Goal: Transaction & Acquisition: Purchase product/service

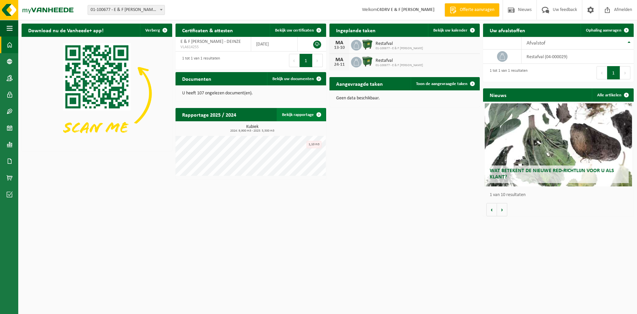
click at [319, 113] on span at bounding box center [318, 114] width 13 height 13
click at [467, 28] on span at bounding box center [472, 30] width 13 height 13
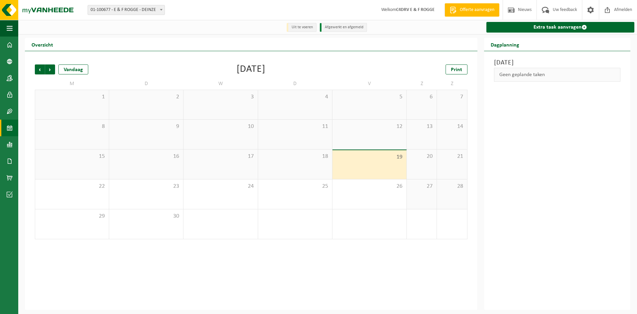
click at [76, 103] on div "1" at bounding box center [72, 104] width 74 height 29
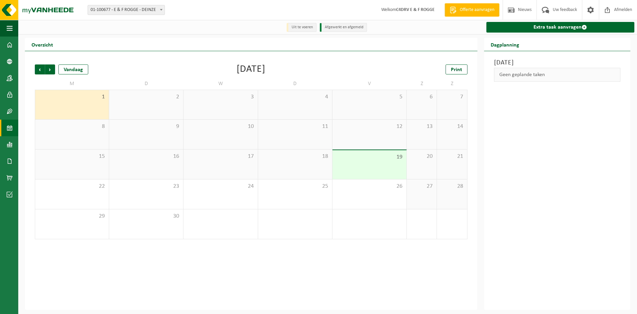
click at [76, 103] on div "1" at bounding box center [72, 104] width 74 height 29
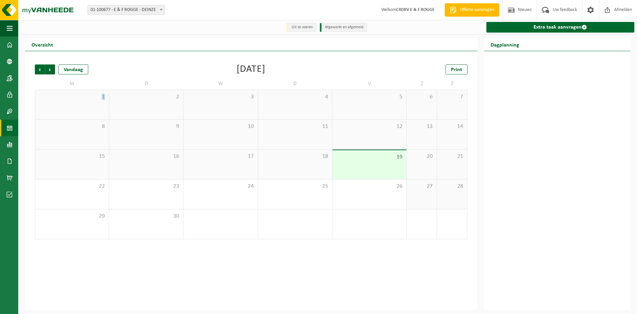
click at [76, 103] on div "1" at bounding box center [72, 104] width 74 height 29
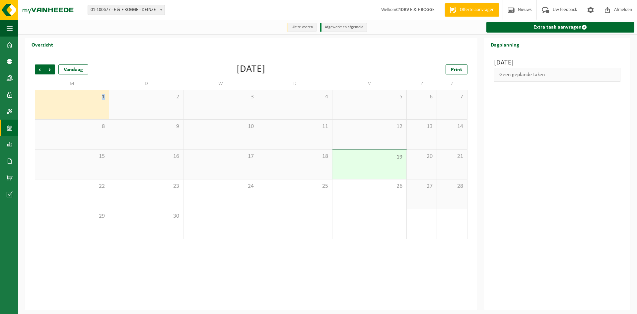
click at [76, 103] on div "1" at bounding box center [72, 104] width 74 height 29
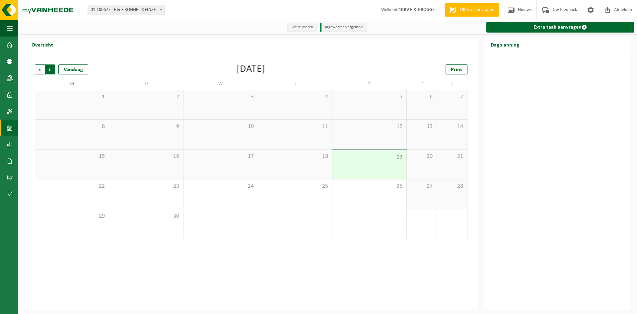
click at [42, 68] on span "Vorige" at bounding box center [40, 69] width 10 height 10
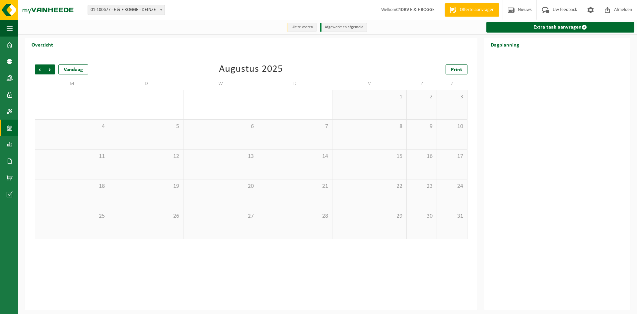
click at [42, 68] on span "Vorige" at bounding box center [40, 69] width 10 height 10
click at [153, 161] on div "10 1" at bounding box center [146, 164] width 74 height 30
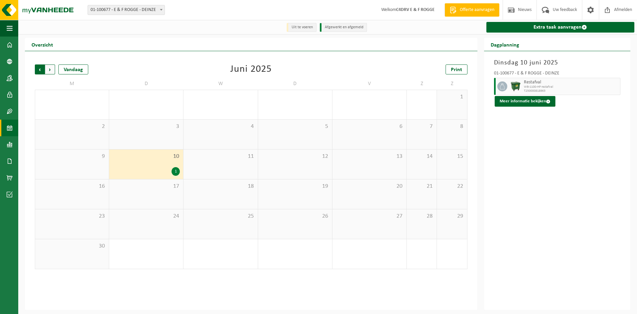
click at [50, 70] on span "Volgende" at bounding box center [50, 69] width 10 height 10
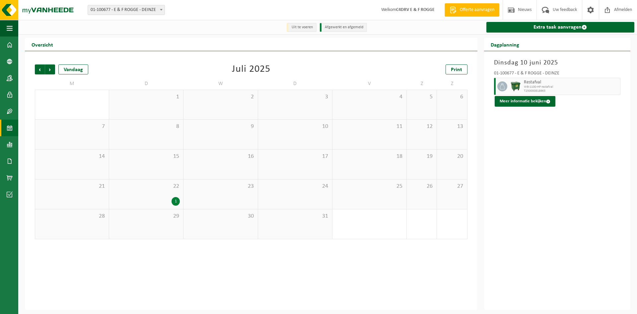
click at [174, 199] on div "1" at bounding box center [176, 201] width 8 height 9
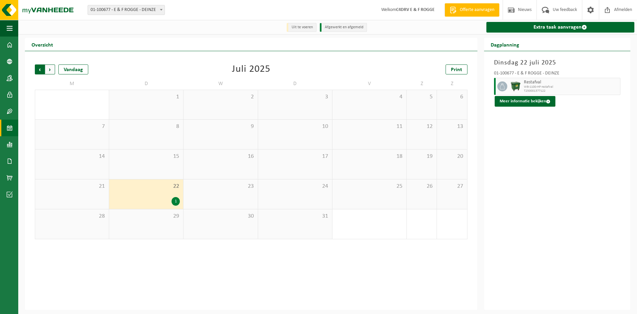
click at [54, 68] on span "Volgende" at bounding box center [50, 69] width 10 height 10
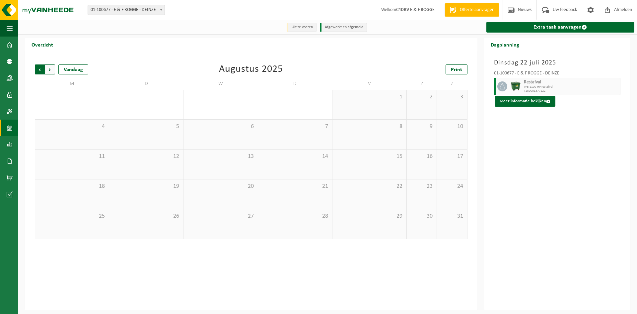
click at [53, 68] on span "Volgende" at bounding box center [50, 69] width 10 height 10
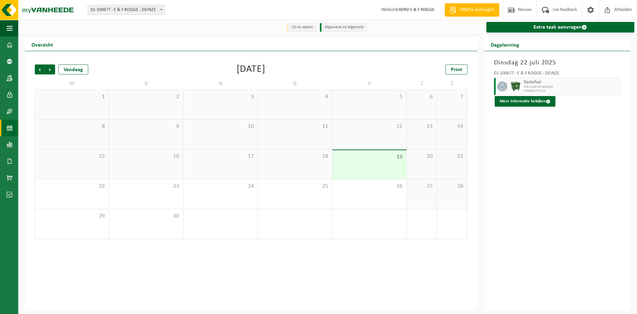
drag, startPoint x: 364, startPoint y: 147, endPoint x: 363, endPoint y: 142, distance: 4.8
click at [364, 147] on div "12" at bounding box center [370, 134] width 74 height 30
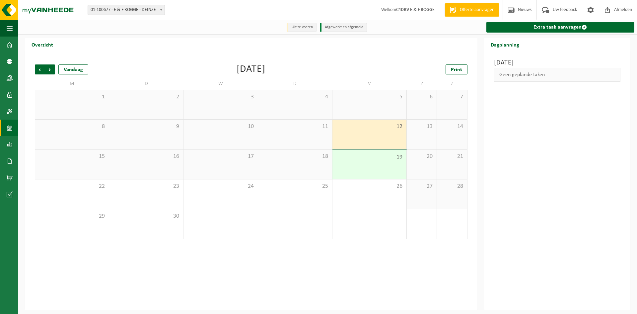
click at [360, 122] on div "12" at bounding box center [370, 134] width 74 height 30
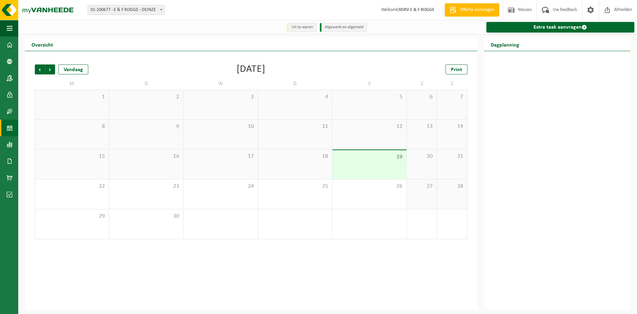
click at [357, 109] on div "5" at bounding box center [370, 104] width 74 height 29
click at [363, 154] on span "19" at bounding box center [369, 156] width 67 height 7
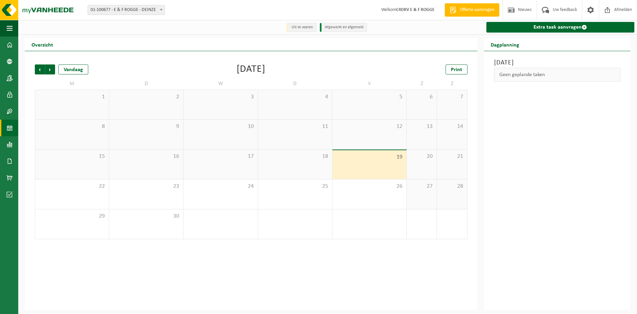
click at [365, 176] on div "19" at bounding box center [370, 164] width 74 height 29
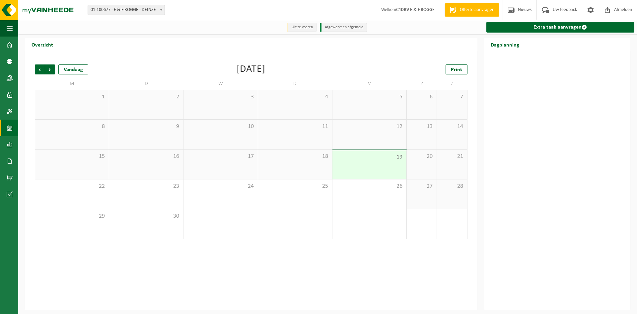
click at [306, 168] on div "18" at bounding box center [295, 164] width 74 height 30
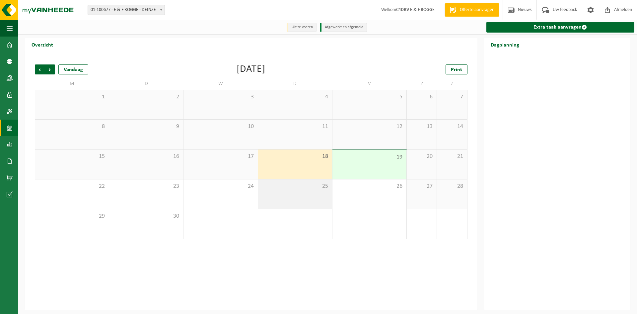
click at [309, 184] on span "25" at bounding box center [295, 186] width 67 height 7
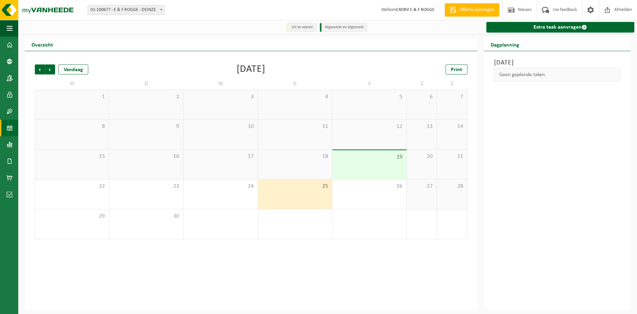
click at [342, 28] on li "Afgewerkt en afgemeld" at bounding box center [343, 27] width 47 height 9
click at [312, 168] on div "18" at bounding box center [295, 164] width 74 height 30
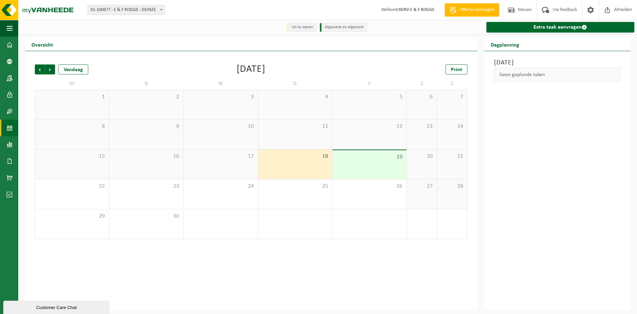
click at [360, 164] on div "19" at bounding box center [370, 164] width 74 height 29
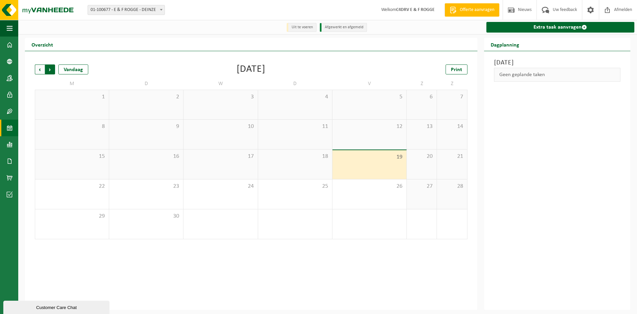
click at [39, 69] on span "Vorige" at bounding box center [40, 69] width 10 height 10
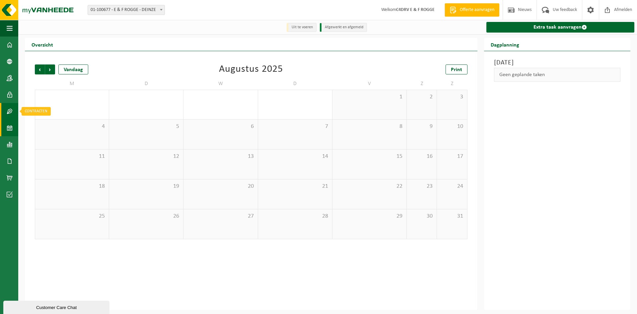
click at [10, 112] on span at bounding box center [10, 111] width 6 height 17
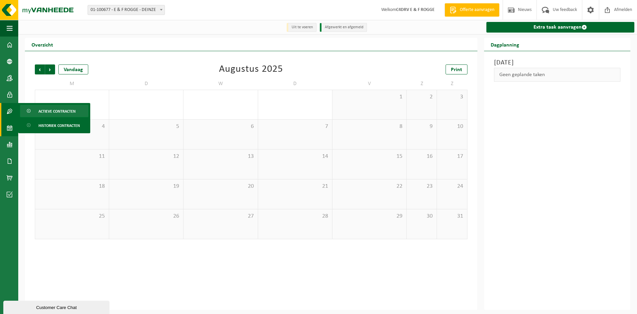
click at [59, 110] on span "Actieve contracten" at bounding box center [56, 111] width 37 height 13
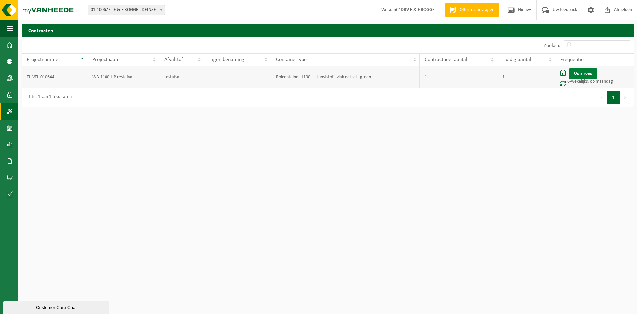
click at [582, 78] on link "Op afroep" at bounding box center [583, 73] width 28 height 11
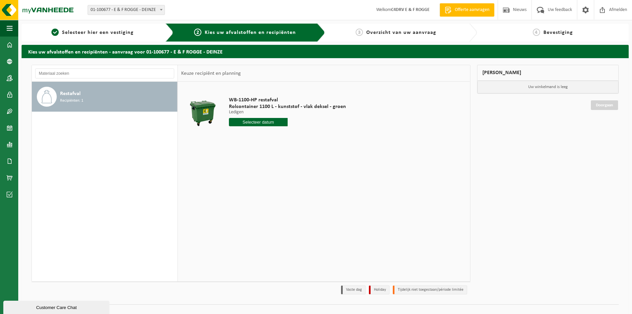
click at [67, 95] on span "Restafval" at bounding box center [70, 94] width 21 height 8
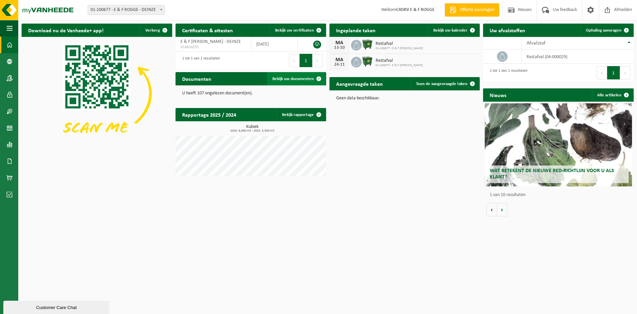
click at [309, 77] on span "Bekijk uw documenten" at bounding box center [292, 79] width 41 height 4
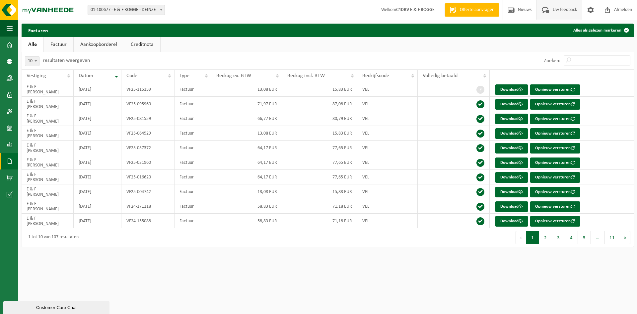
click at [559, 12] on span "Uw feedback" at bounding box center [565, 10] width 28 height 20
click at [114, 44] on link "Aankoopborderel" at bounding box center [99, 44] width 50 height 15
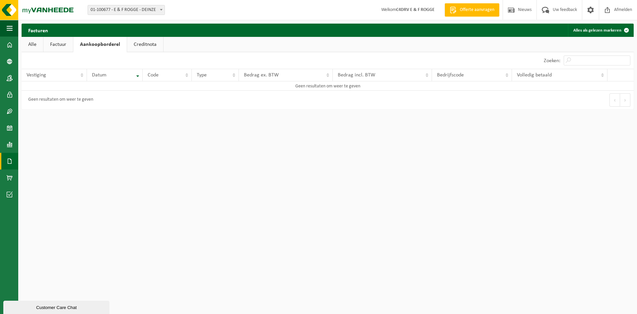
click at [154, 46] on link "Creditnota" at bounding box center [145, 44] width 36 height 15
click at [108, 46] on link "Aankoopborderel" at bounding box center [98, 44] width 50 height 15
click at [57, 46] on link "Factuur" at bounding box center [58, 44] width 30 height 15
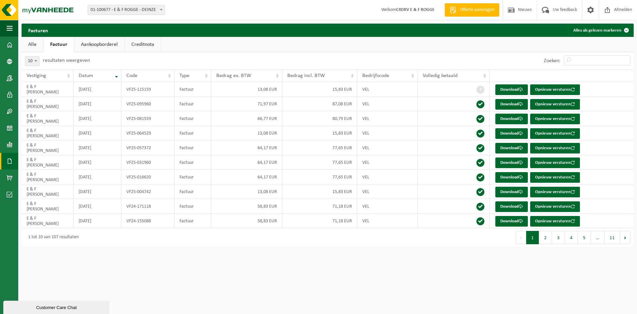
click at [34, 46] on link "Alle" at bounding box center [33, 44] width 22 height 15
click at [10, 125] on span at bounding box center [10, 127] width 6 height 17
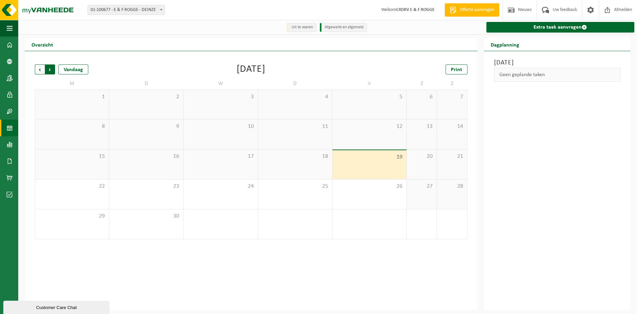
click at [42, 71] on span "Vorige" at bounding box center [40, 69] width 10 height 10
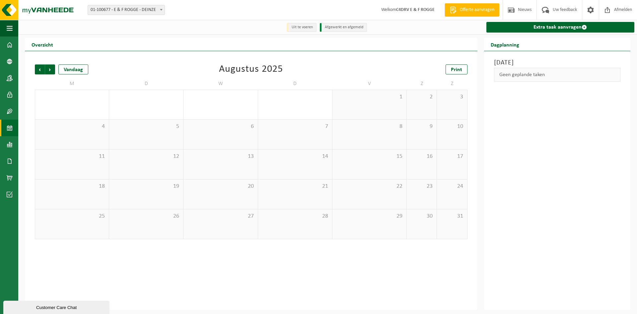
click at [42, 71] on span "Vorige" at bounding box center [40, 69] width 10 height 10
click at [40, 71] on span "Vorige" at bounding box center [40, 69] width 10 height 10
click at [51, 72] on span "Volgende" at bounding box center [50, 69] width 10 height 10
click at [51, 70] on span "Volgende" at bounding box center [50, 69] width 10 height 10
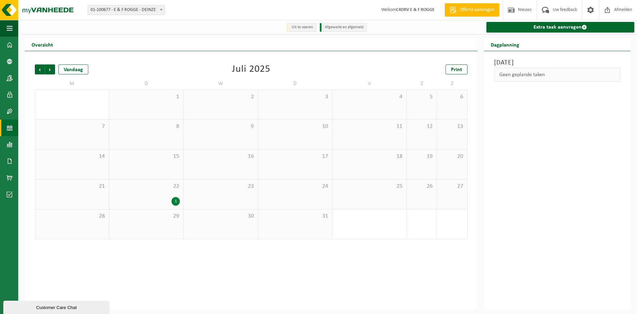
click at [160, 200] on div "1" at bounding box center [146, 201] width 67 height 9
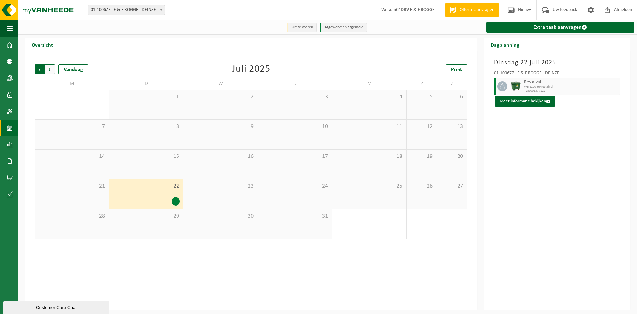
click at [49, 70] on span "Volgende" at bounding box center [50, 69] width 10 height 10
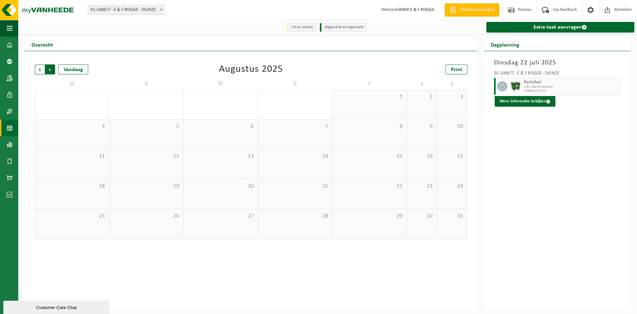
click at [43, 69] on span "Vorige" at bounding box center [40, 69] width 10 height 10
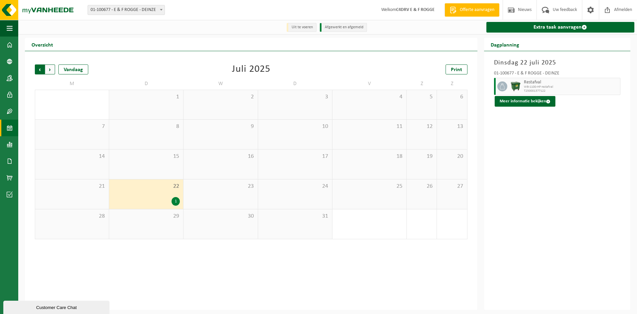
click at [54, 70] on span "Volgende" at bounding box center [50, 69] width 10 height 10
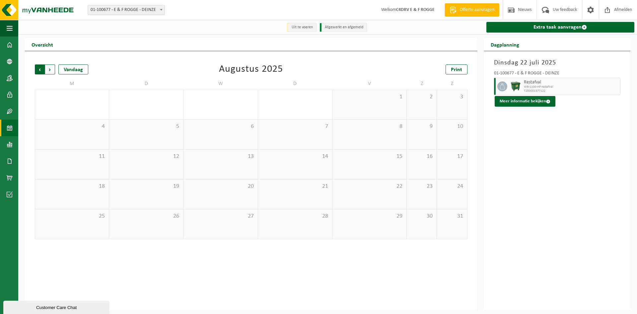
click at [49, 71] on span "Volgende" at bounding box center [50, 69] width 10 height 10
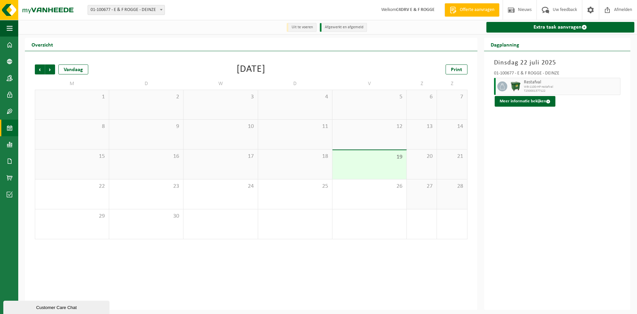
click at [95, 106] on div "1" at bounding box center [72, 104] width 74 height 29
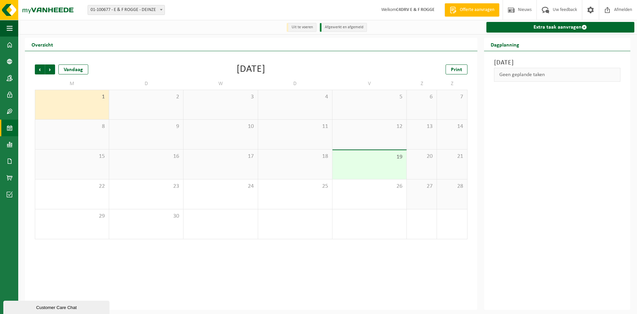
click at [122, 106] on div "2" at bounding box center [146, 104] width 74 height 29
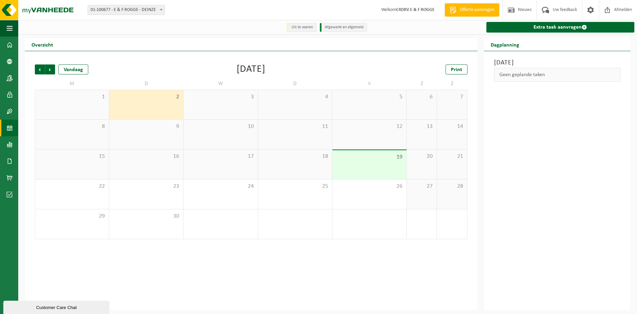
click at [169, 104] on div "2" at bounding box center [146, 104] width 74 height 29
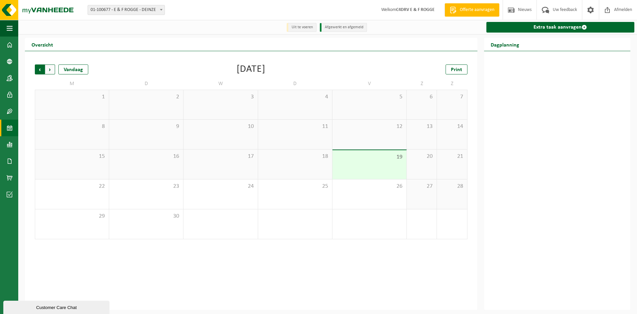
click at [48, 68] on span "Volgende" at bounding box center [50, 69] width 10 height 10
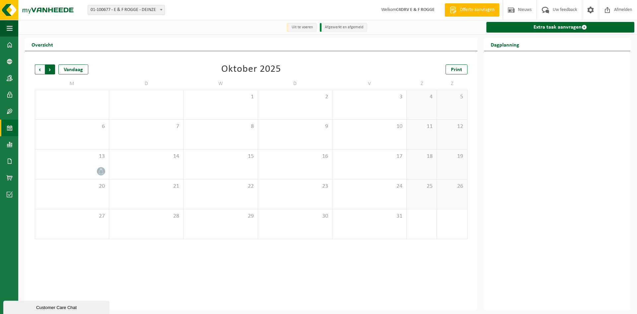
click at [37, 69] on span "Vorige" at bounding box center [40, 69] width 10 height 10
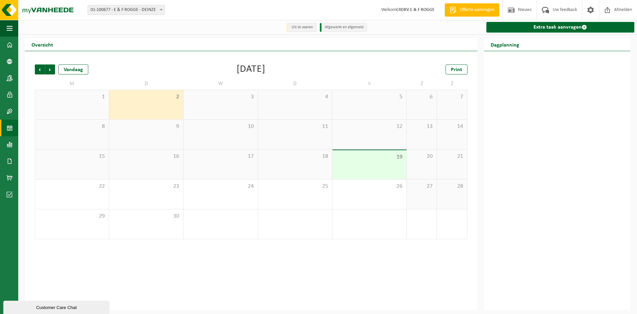
click at [366, 164] on div "19" at bounding box center [370, 164] width 74 height 29
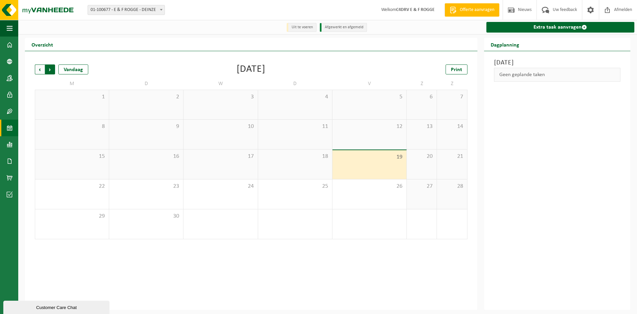
click at [40, 68] on span "Vorige" at bounding box center [40, 69] width 10 height 10
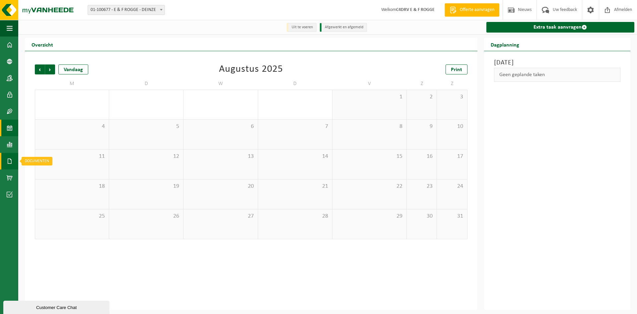
click at [7, 161] on span at bounding box center [10, 161] width 6 height 17
click at [110, 258] on div "Vorige Volgende Vandaag Augustus 2025 Print M D W D V Z Z 28 29 30 31 1 2 3 4 5…" at bounding box center [251, 180] width 453 height 259
click at [38, 69] on span "Vorige" at bounding box center [40, 69] width 10 height 10
click at [161, 187] on span "22" at bounding box center [146, 186] width 67 height 7
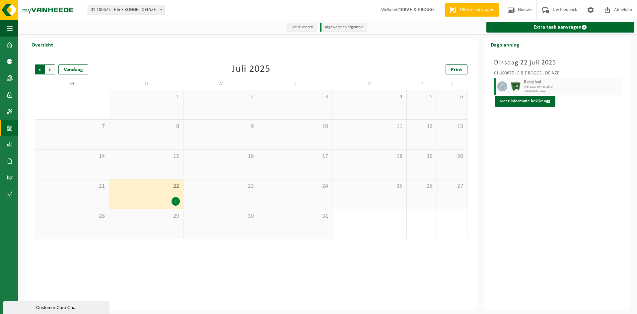
click at [54, 66] on span "Volgende" at bounding box center [50, 69] width 10 height 10
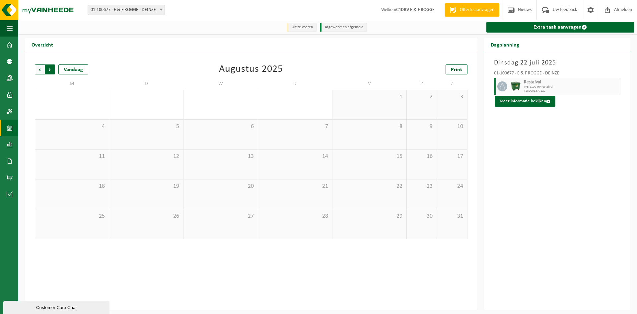
click at [40, 68] on span "Vorige" at bounding box center [40, 69] width 10 height 10
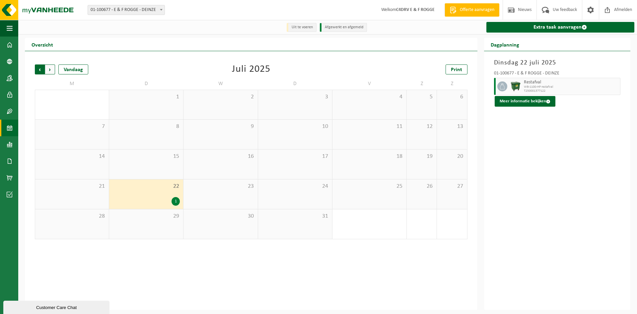
click at [54, 69] on span "Volgende" at bounding box center [50, 69] width 10 height 10
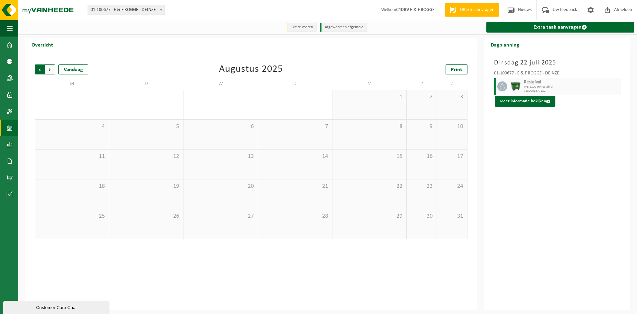
click at [53, 71] on span "Volgende" at bounding box center [50, 69] width 10 height 10
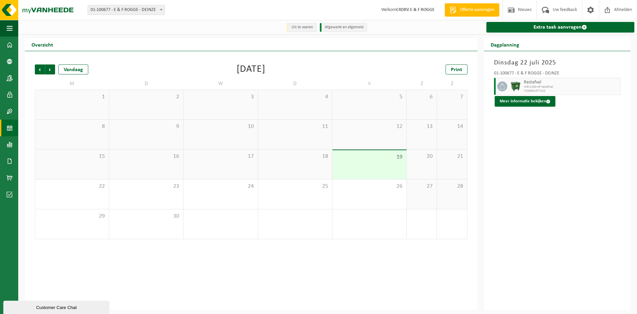
click at [65, 107] on div "1" at bounding box center [72, 104] width 74 height 29
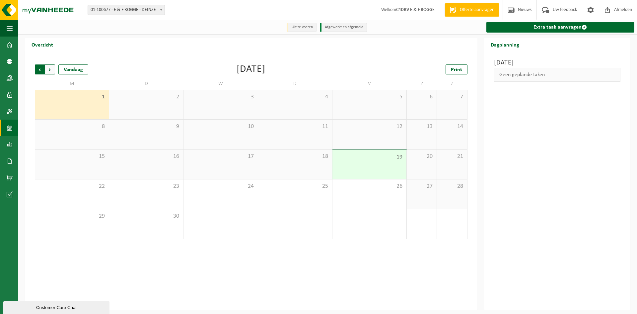
click at [53, 69] on span "Volgende" at bounding box center [50, 69] width 10 height 10
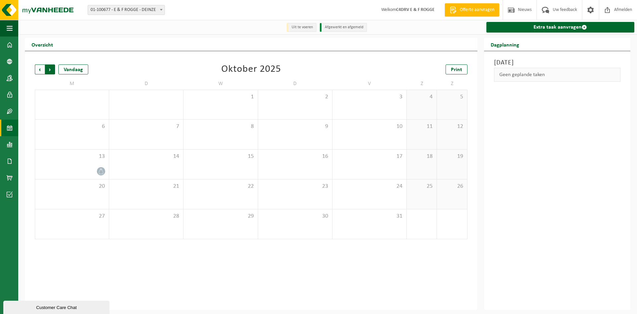
click at [40, 67] on span "Vorige" at bounding box center [40, 69] width 10 height 10
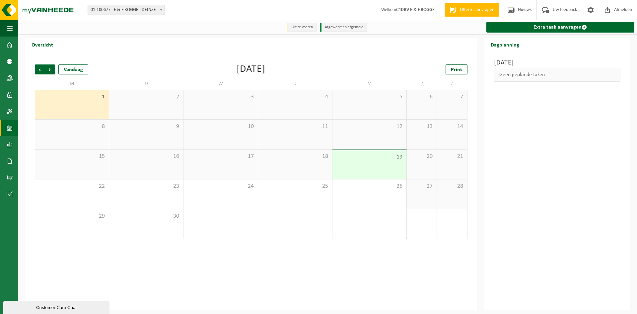
click at [66, 107] on div "1" at bounding box center [72, 104] width 74 height 29
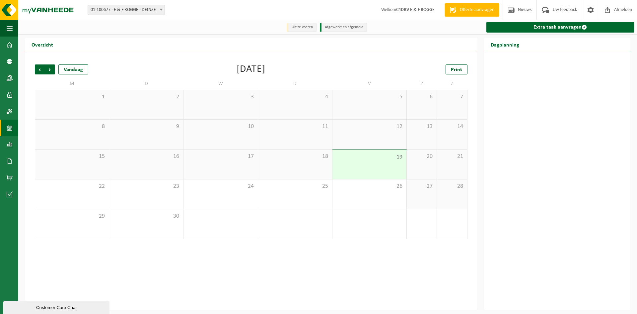
click at [68, 106] on div "1" at bounding box center [72, 104] width 74 height 29
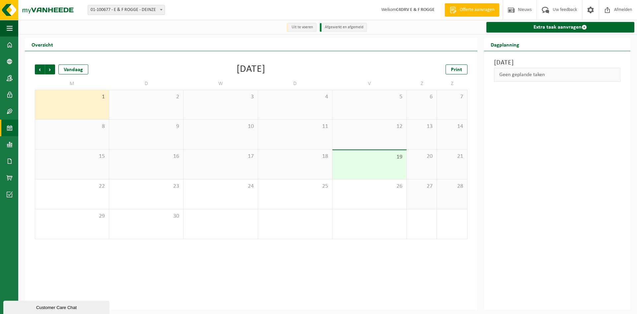
click at [64, 104] on div "1" at bounding box center [72, 104] width 74 height 29
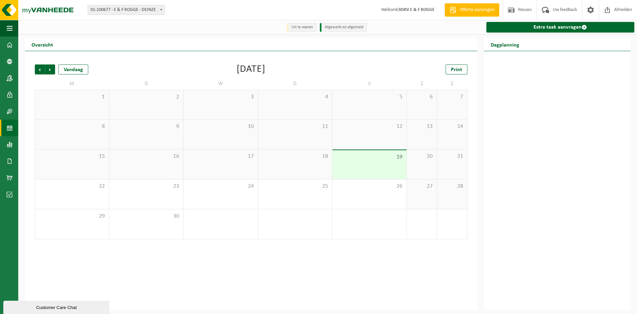
click at [135, 101] on div "2" at bounding box center [146, 104] width 74 height 29
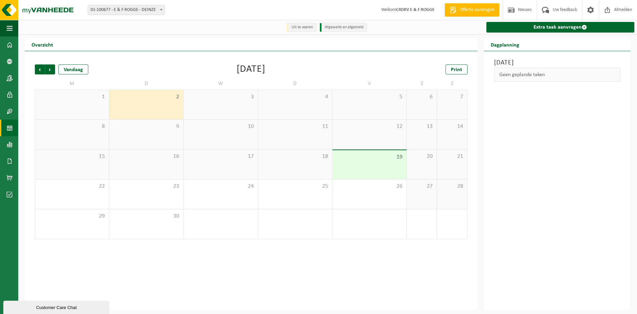
click at [84, 99] on span "1" at bounding box center [71, 96] width 67 height 7
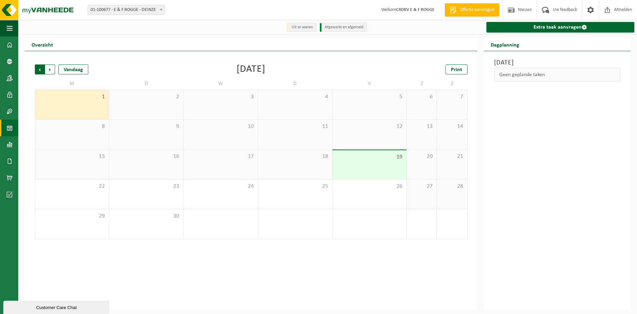
click at [49, 69] on span "Volgende" at bounding box center [50, 69] width 10 height 10
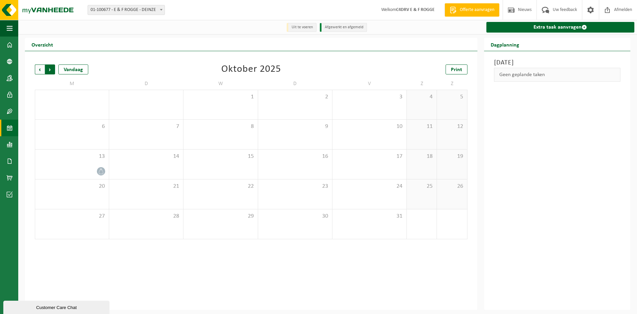
click at [43, 68] on span "Vorige" at bounding box center [40, 69] width 10 height 10
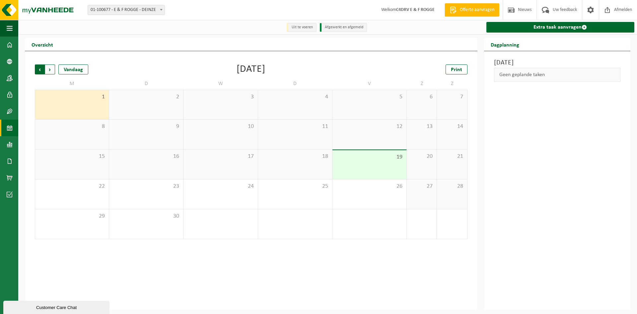
click at [53, 69] on span "Volgende" at bounding box center [50, 69] width 10 height 10
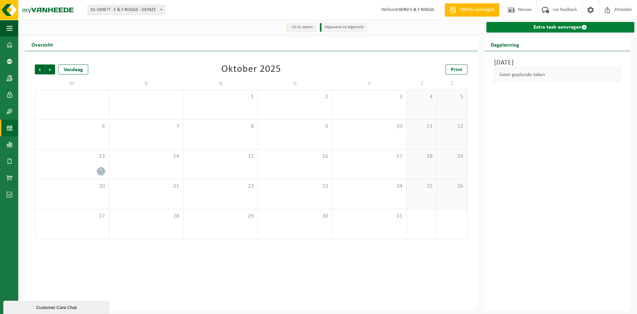
click at [553, 25] on link "Extra taak aanvragen" at bounding box center [561, 27] width 148 height 11
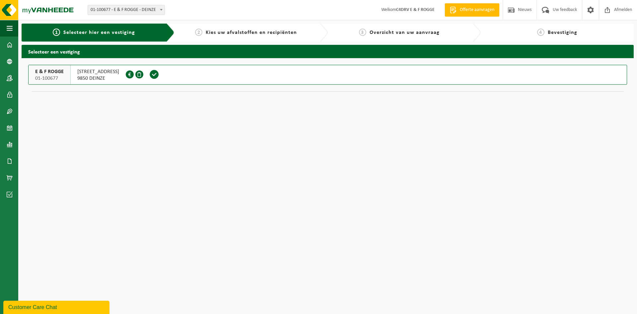
click at [151, 75] on span at bounding box center [154, 74] width 10 height 10
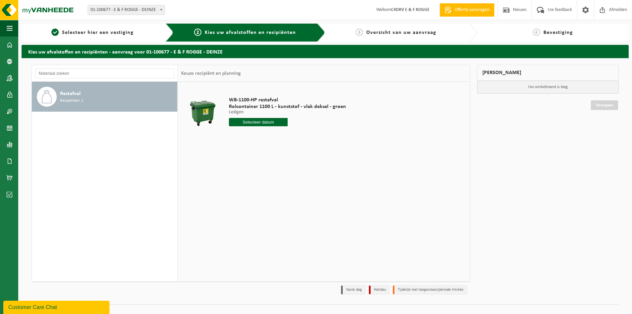
click at [260, 121] on input "text" at bounding box center [258, 122] width 59 height 8
click at [236, 190] on div "22" at bounding box center [235, 191] width 12 height 11
type input "Van [DATE]"
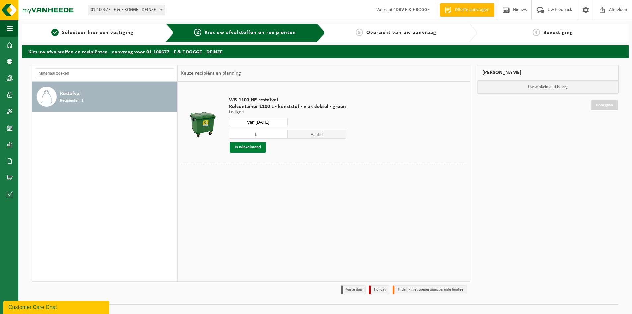
click at [253, 147] on button "In winkelmand" at bounding box center [248, 147] width 37 height 11
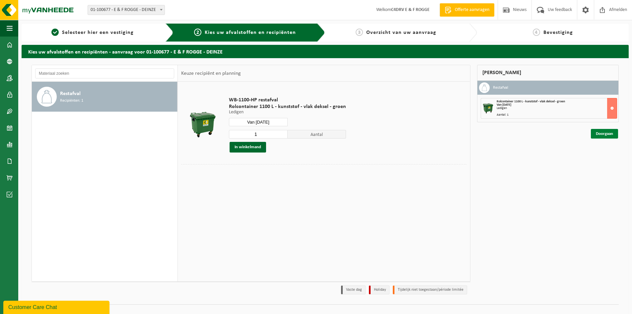
click at [597, 129] on link "Doorgaan" at bounding box center [604, 134] width 27 height 10
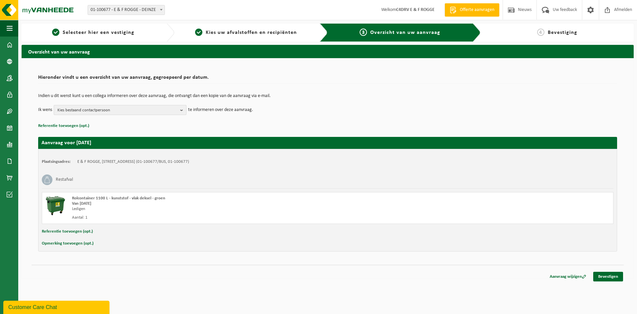
click at [181, 109] on b "button" at bounding box center [183, 109] width 6 height 9
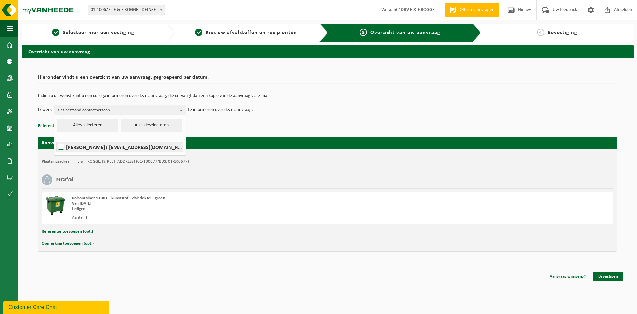
click at [60, 145] on label "[PERSON_NAME] ( [EMAIL_ADDRESS][DOMAIN_NAME] )" at bounding box center [120, 147] width 126 height 10
click at [56, 138] on input "[PERSON_NAME] ( [EMAIL_ADDRESS][DOMAIN_NAME] )" at bounding box center [55, 138] width 0 height 0
checkbox input "true"
click at [204, 123] on p "Referentie toevoegen (opt.)" at bounding box center [327, 125] width 579 height 9
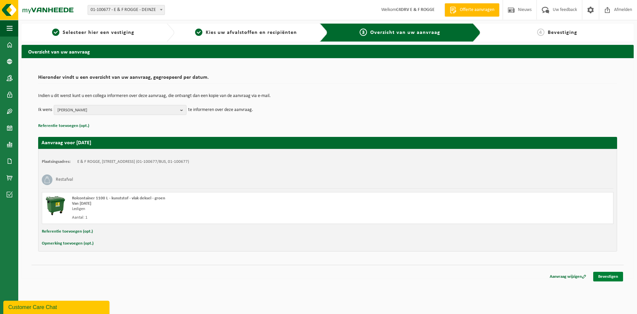
click at [611, 276] on link "Bevestigen" at bounding box center [608, 276] width 30 height 10
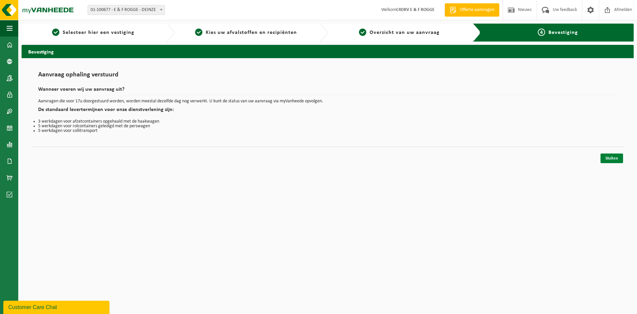
click at [614, 158] on link "Sluiten" at bounding box center [612, 158] width 23 height 10
